Goal: Entertainment & Leisure: Consume media (video, audio)

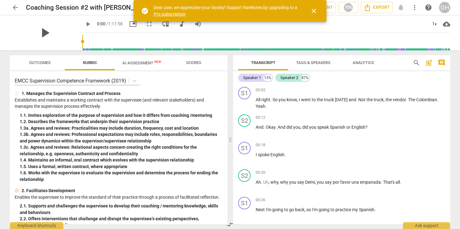
click at [44, 34] on span "play_arrow" at bounding box center [45, 33] width 16 height 16
click at [39, 33] on span "pause" at bounding box center [45, 33] width 16 height 16
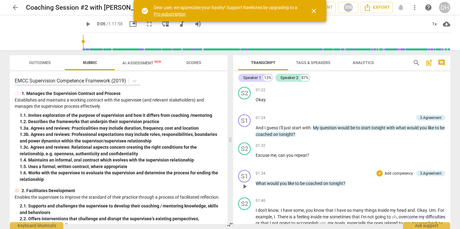
scroll to position [361, 0]
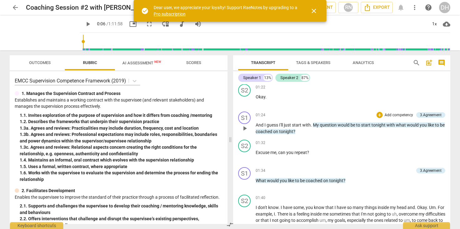
click at [244, 127] on span "play_arrow" at bounding box center [245, 129] width 8 height 8
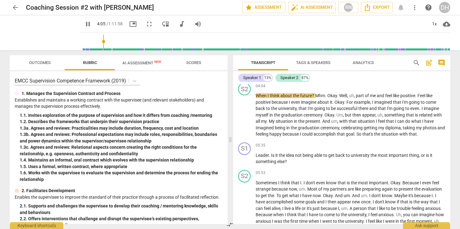
scroll to position [581, 0]
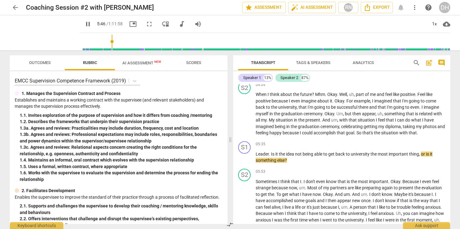
click at [84, 24] on span "pause" at bounding box center [88, 24] width 8 height 8
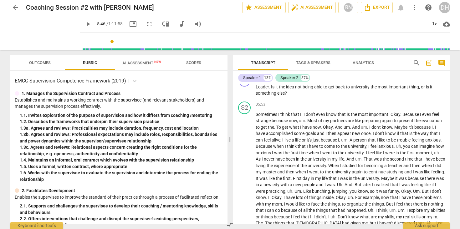
scroll to position [650, 0]
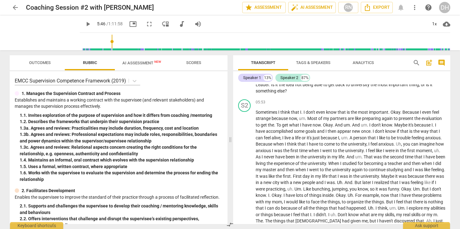
click at [84, 22] on span "play_arrow" at bounding box center [88, 24] width 8 height 8
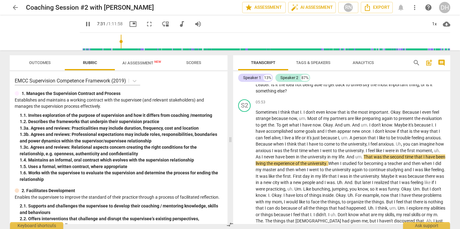
click at [84, 26] on span "pause" at bounding box center [88, 24] width 8 height 8
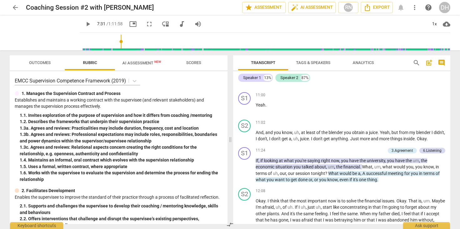
scroll to position [899, 0]
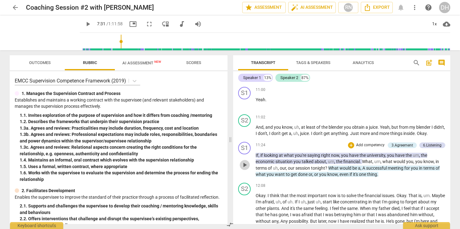
click at [244, 169] on span "play_arrow" at bounding box center [245, 166] width 8 height 8
click at [244, 169] on span "pause" at bounding box center [245, 166] width 8 height 8
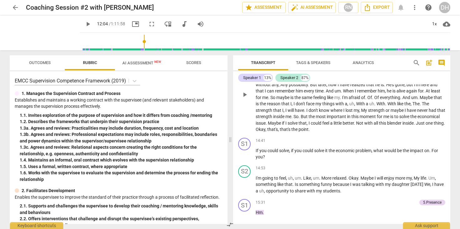
scroll to position [1043, 0]
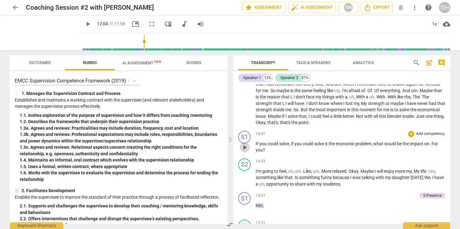
click at [245, 152] on span "play_arrow" at bounding box center [245, 148] width 8 height 8
click at [245, 152] on span "pause" at bounding box center [245, 148] width 8 height 8
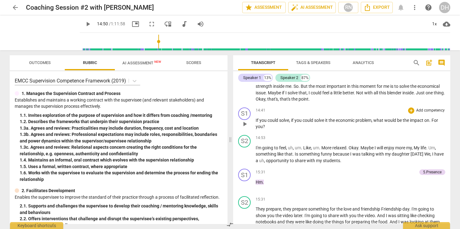
scroll to position [1081, 0]
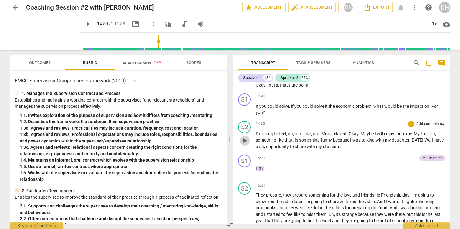
click at [245, 145] on span "play_arrow" at bounding box center [245, 141] width 8 height 8
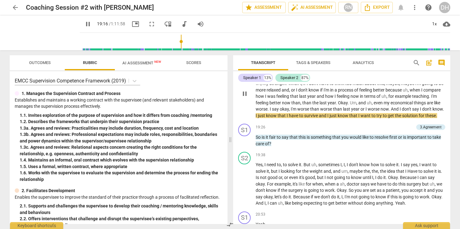
scroll to position [1324, 0]
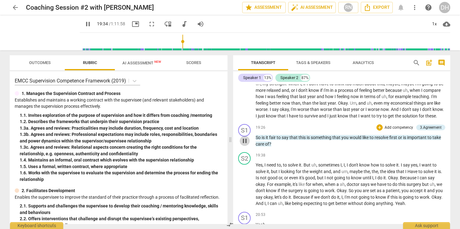
click at [244, 145] on span "pause" at bounding box center [245, 141] width 8 height 8
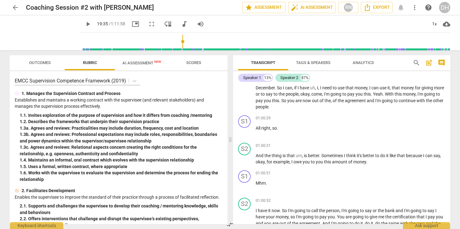
scroll to position [4444, 0]
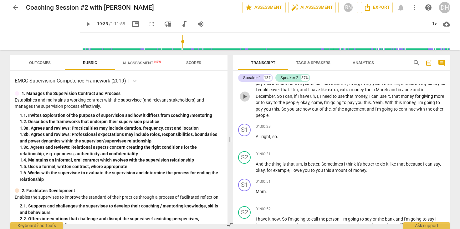
click at [245, 100] on span "play_arrow" at bounding box center [245, 97] width 8 height 8
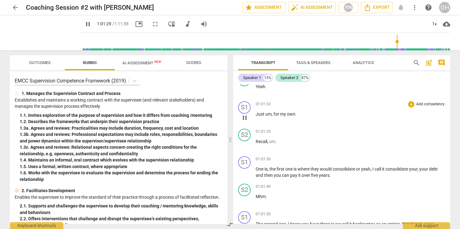
scroll to position [4653, 0]
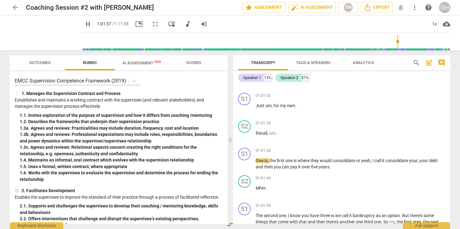
click at [84, 23] on span "pause" at bounding box center [88, 24] width 8 height 8
type input "3697"
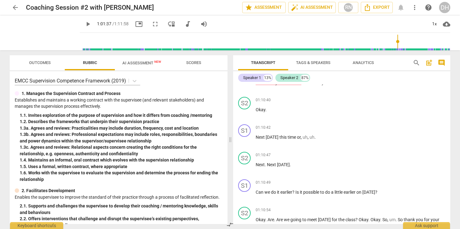
scroll to position [5536, 0]
